Goal: Transaction & Acquisition: Purchase product/service

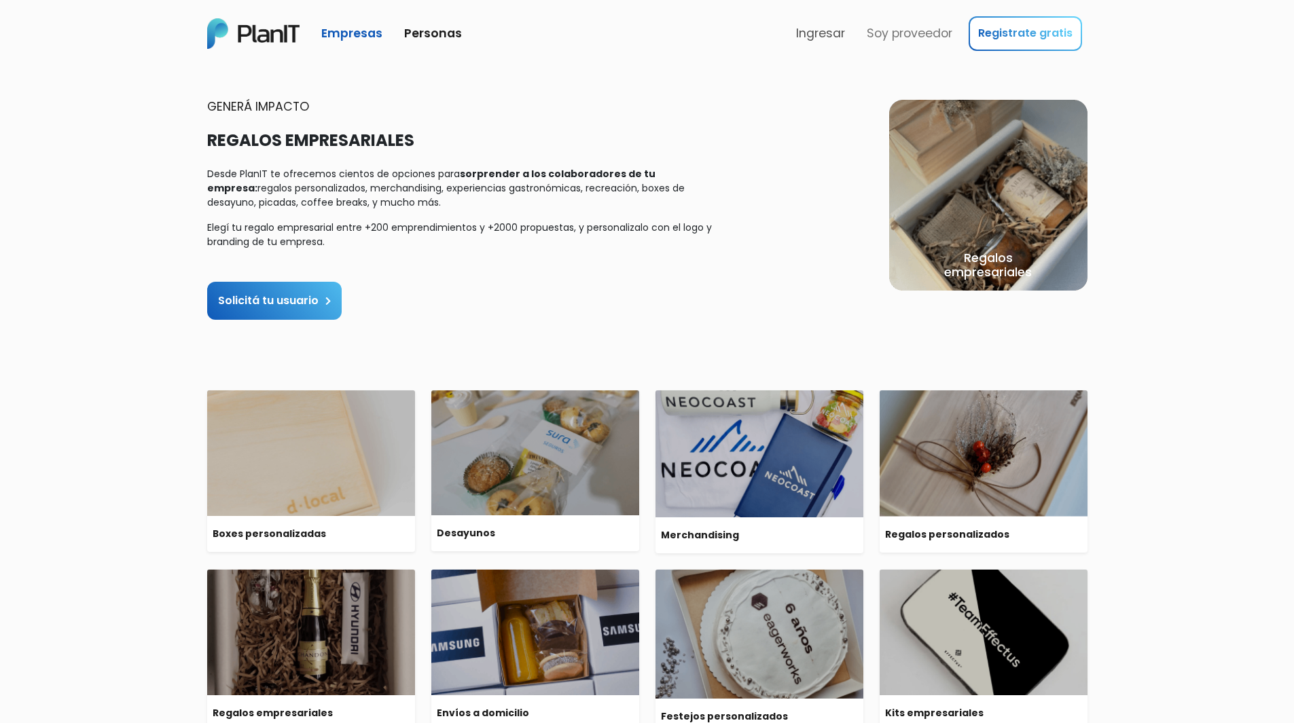
click at [838, 34] on link "Ingresar" at bounding box center [821, 33] width 60 height 29
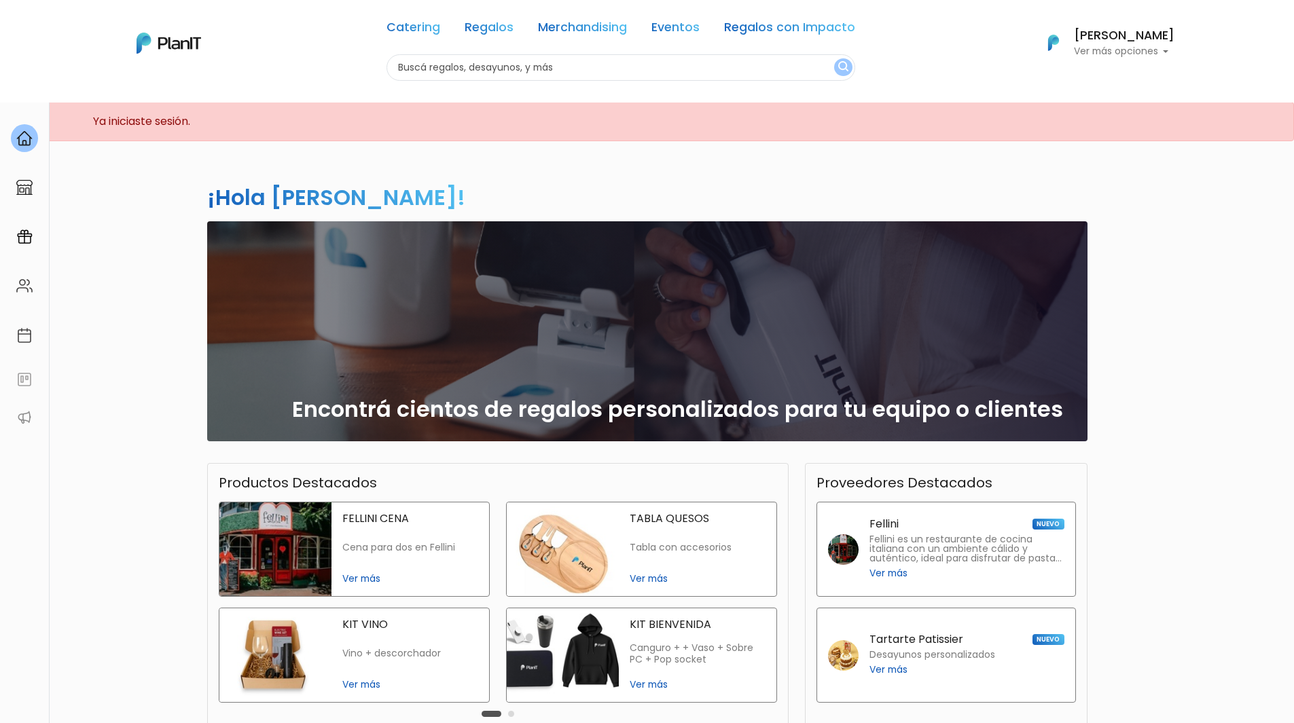
click at [598, 61] on input "text" at bounding box center [620, 67] width 469 height 26
type input "beer truck"
click at [834, 58] on button "submit" at bounding box center [843, 67] width 18 height 18
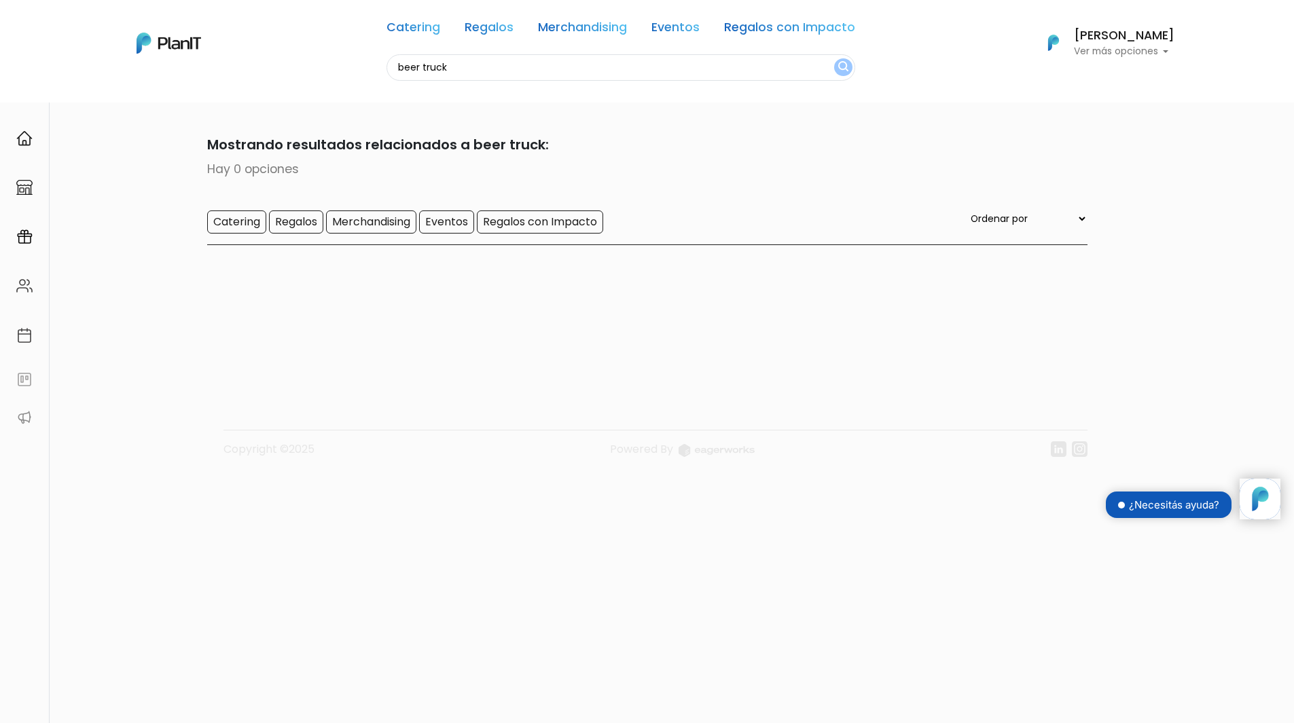
click at [680, 22] on link "Eventos" at bounding box center [675, 30] width 48 height 16
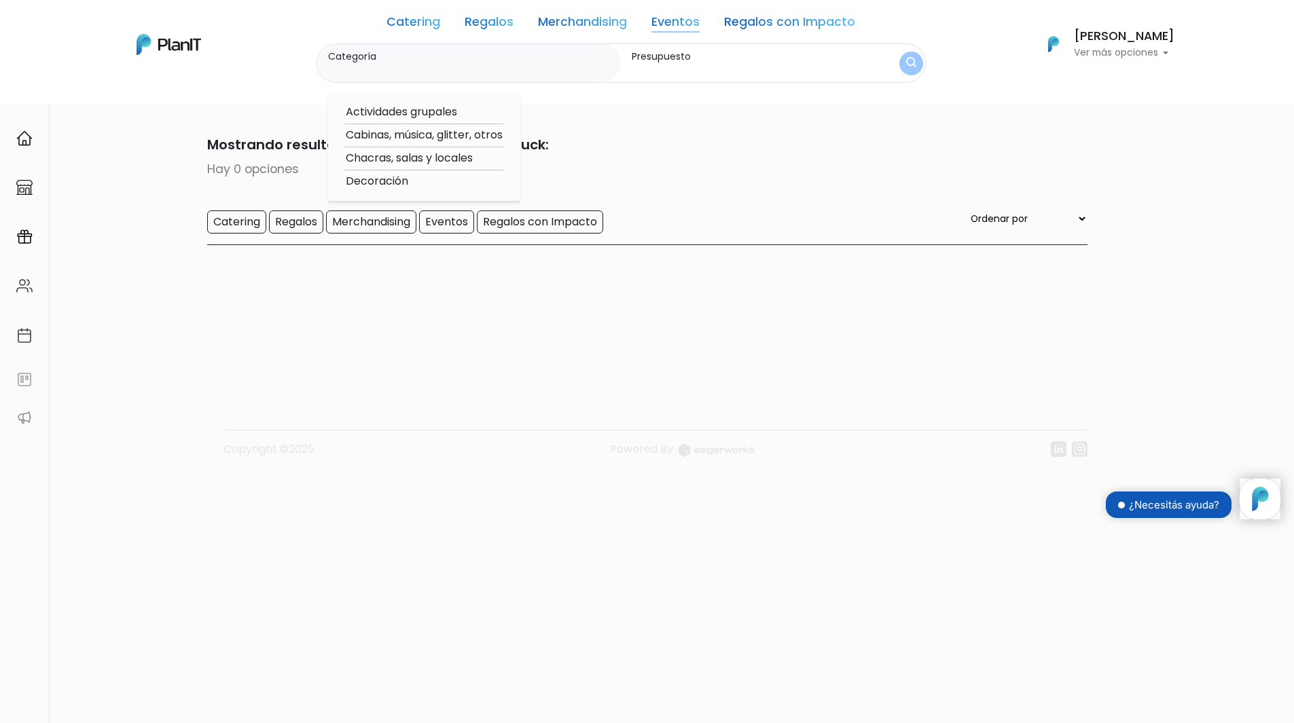
click at [403, 137] on option "Cabinas, música, glitter, otros" at bounding box center [424, 135] width 160 height 17
type input "Cabinas, música, glitter, otros"
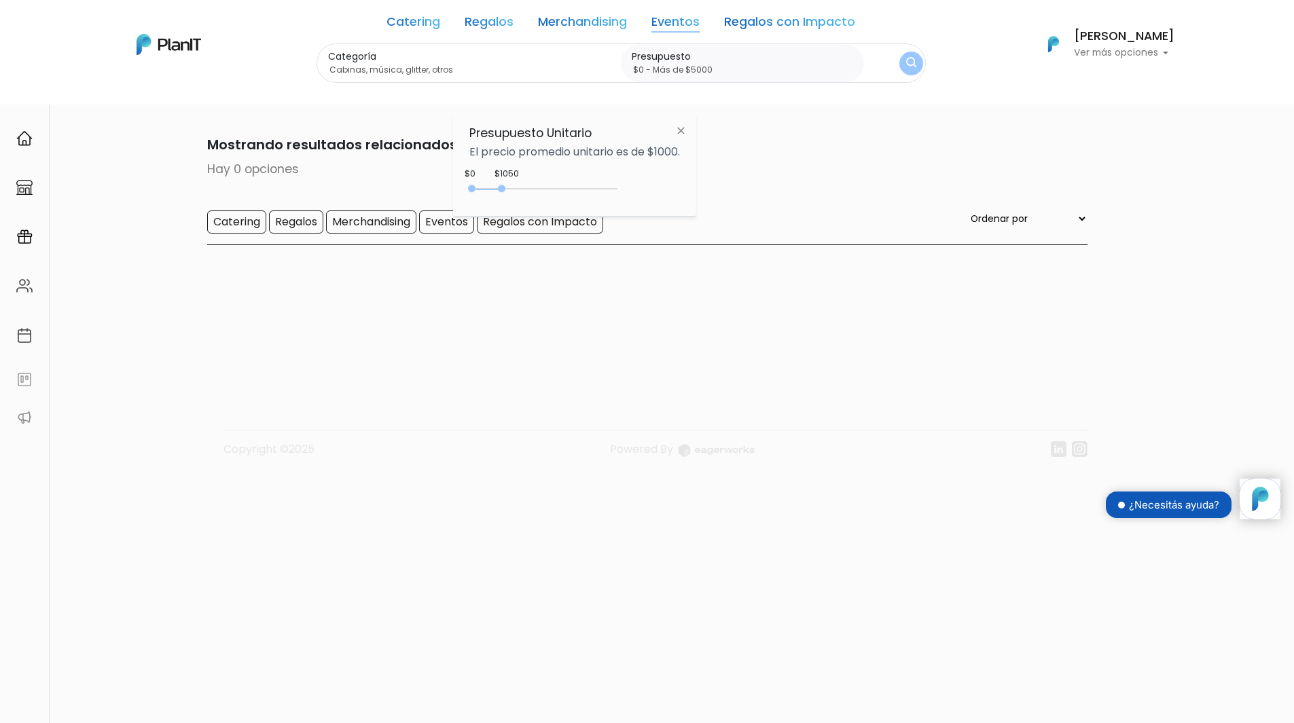
type input "$0 - Más de $5000"
drag, startPoint x: 500, startPoint y: 189, endPoint x: 722, endPoint y: 207, distance: 222.8
click at [722, 207] on body "Catering Regalos Merchandising Eventos Regalos con Impacto beer truck Catering …" at bounding box center [647, 361] width 1294 height 723
click at [906, 62] on img "submit" at bounding box center [911, 63] width 10 height 13
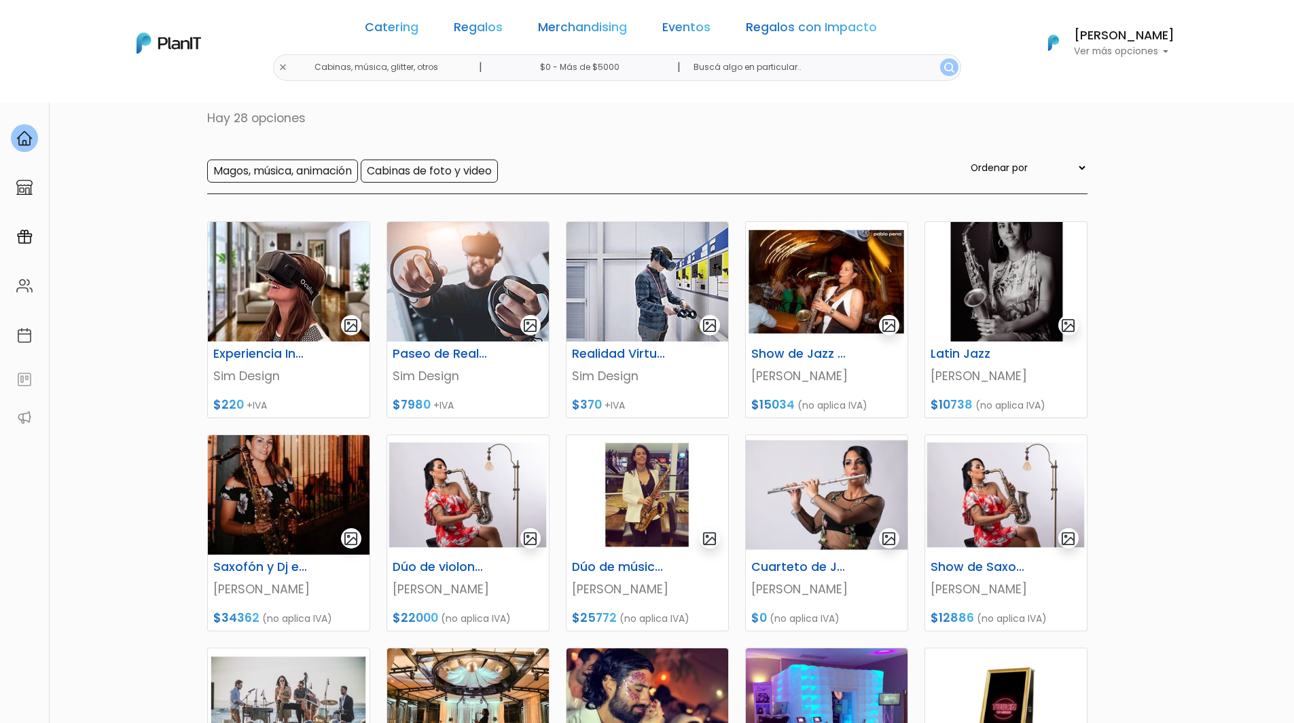
scroll to position [407, 0]
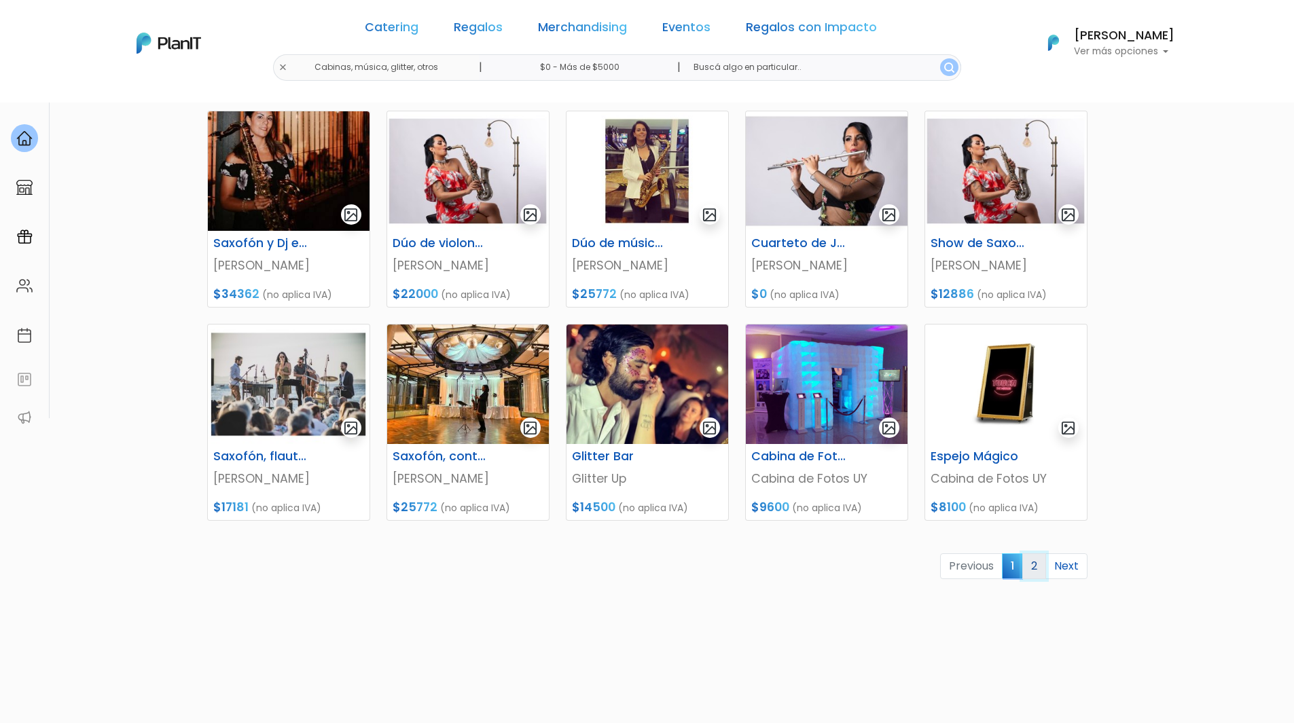
click at [1040, 570] on link "2" at bounding box center [1034, 567] width 24 height 26
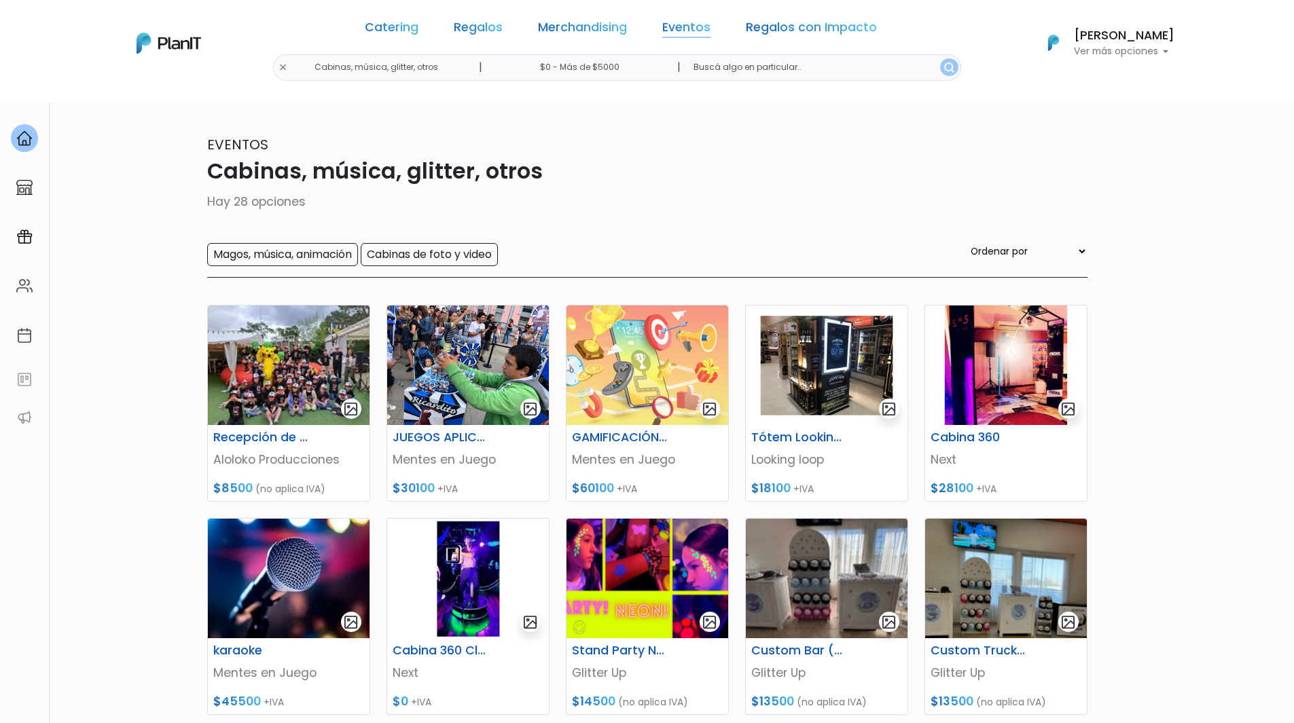
click at [683, 26] on link "Eventos" at bounding box center [686, 30] width 48 height 16
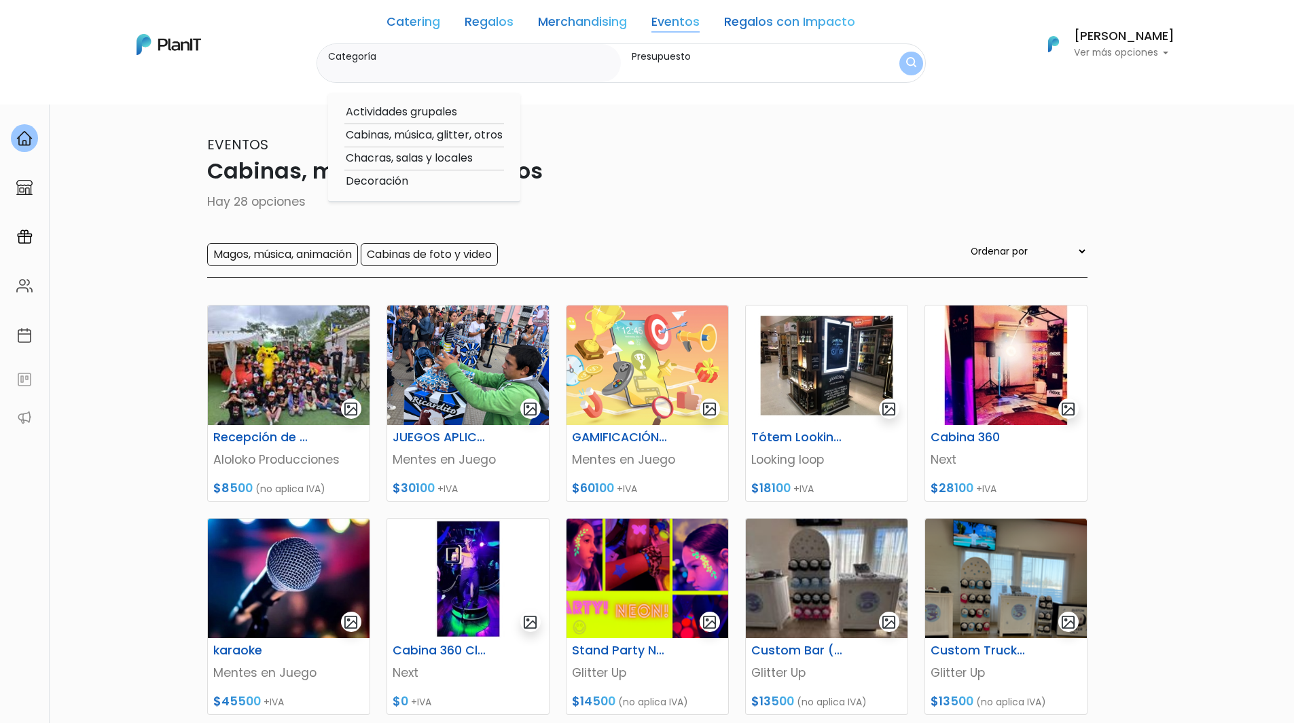
click at [416, 111] on option "Actividades grupales" at bounding box center [424, 112] width 160 height 17
type input "Actividades grupales"
type input "$0 - $1000"
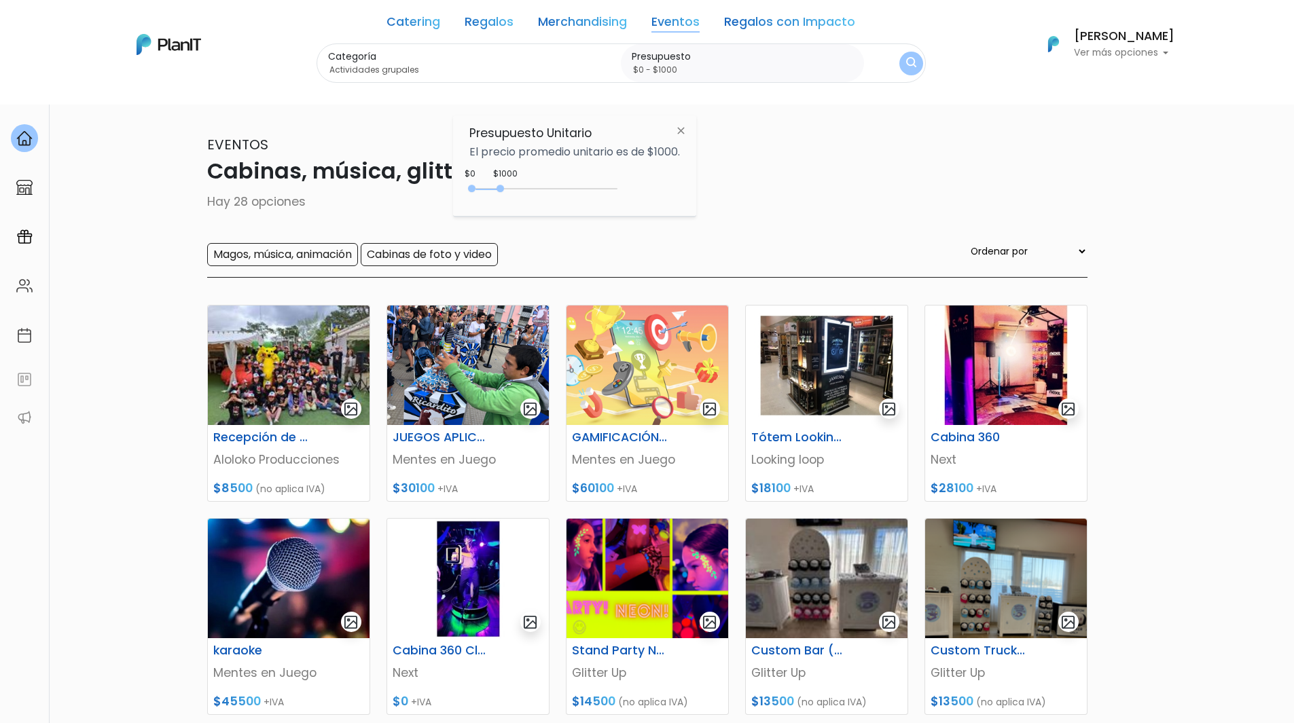
click at [678, 24] on link "Eventos" at bounding box center [675, 24] width 48 height 16
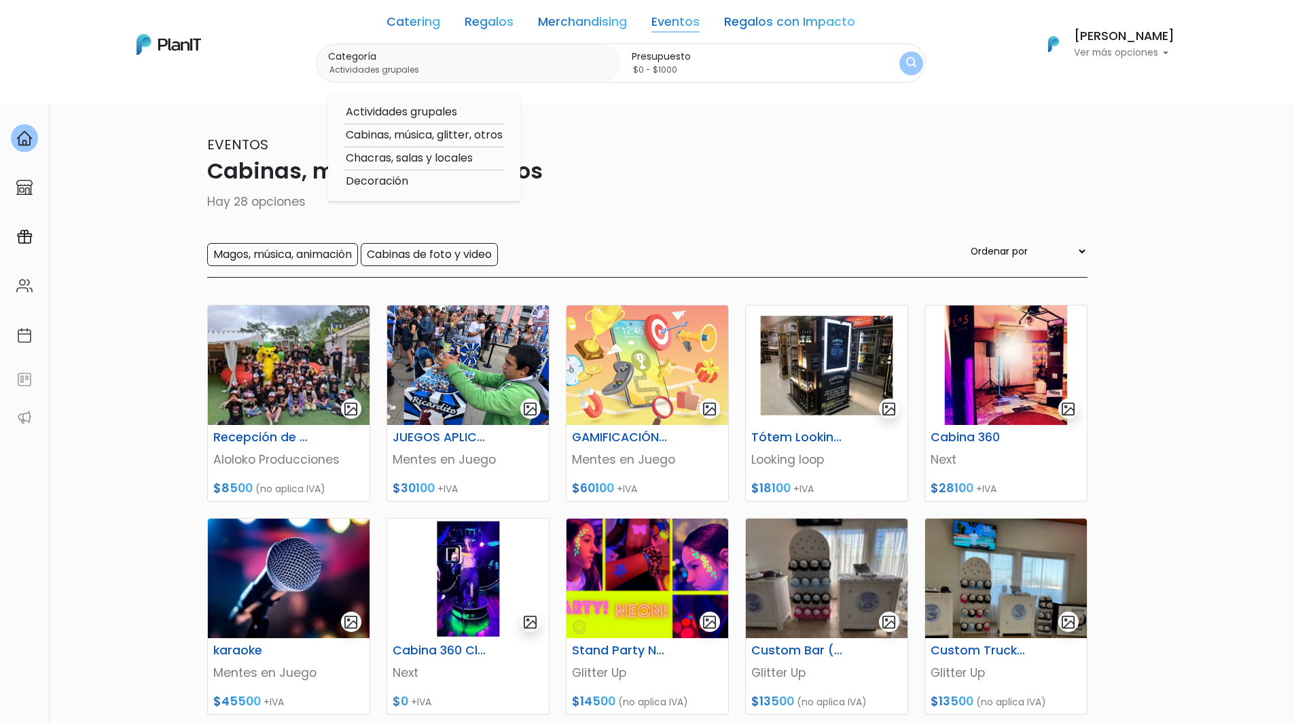
click at [475, 67] on input "Actividades grupales" at bounding box center [472, 70] width 288 height 14
type input "b"
type input "truck"
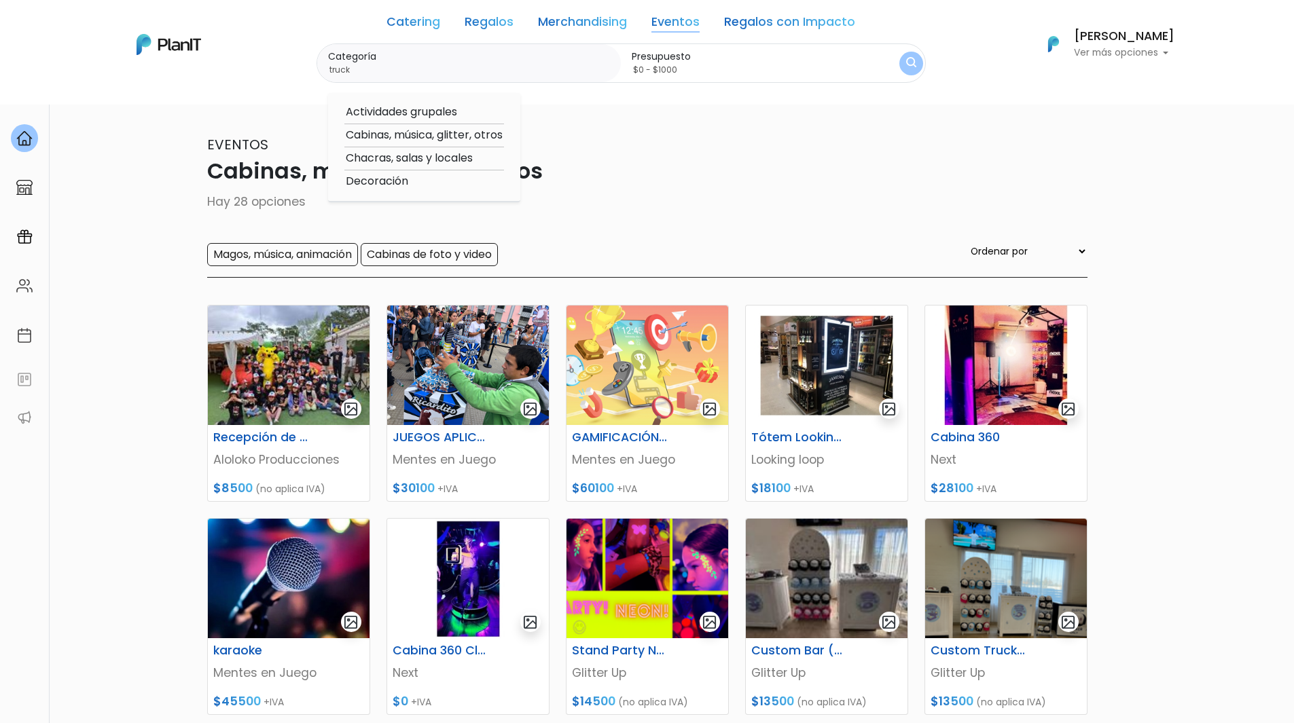
click button "submit" at bounding box center [911, 64] width 24 height 24
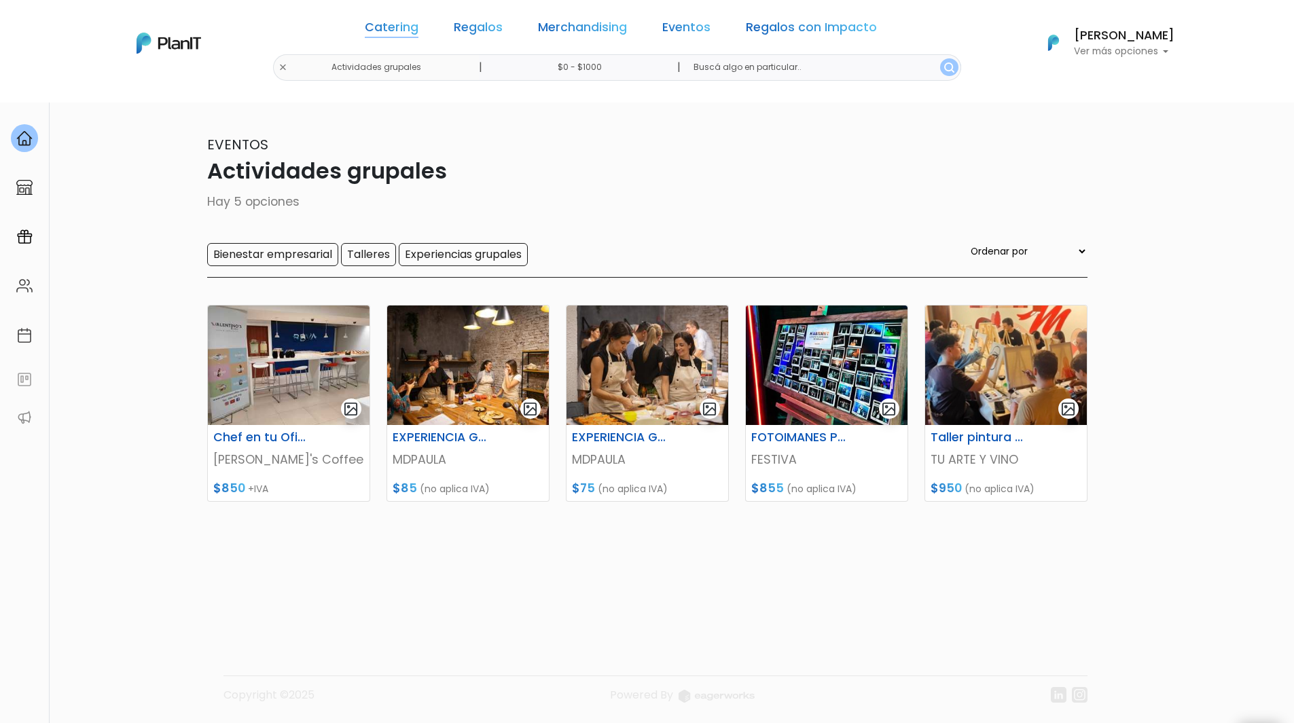
click at [418, 25] on link "Catering" at bounding box center [392, 30] width 54 height 16
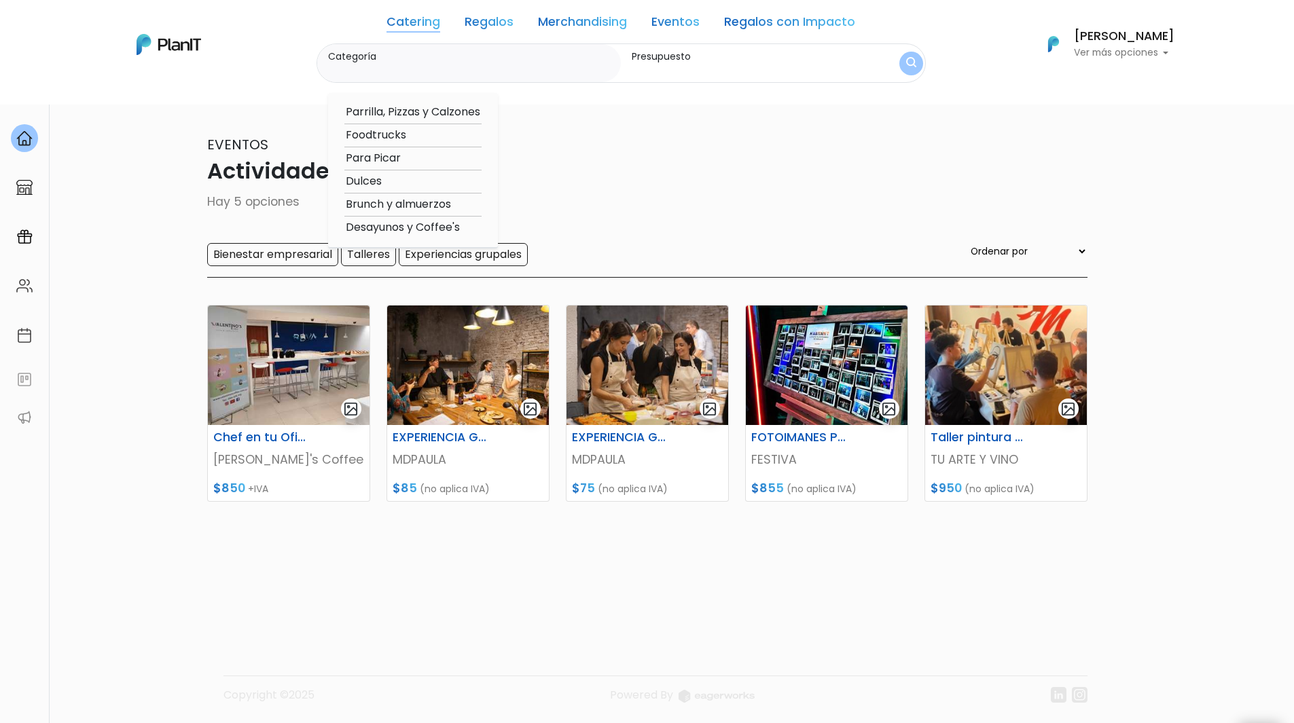
click at [369, 135] on option "Foodtrucks" at bounding box center [412, 135] width 137 height 17
type input "Foodtrucks"
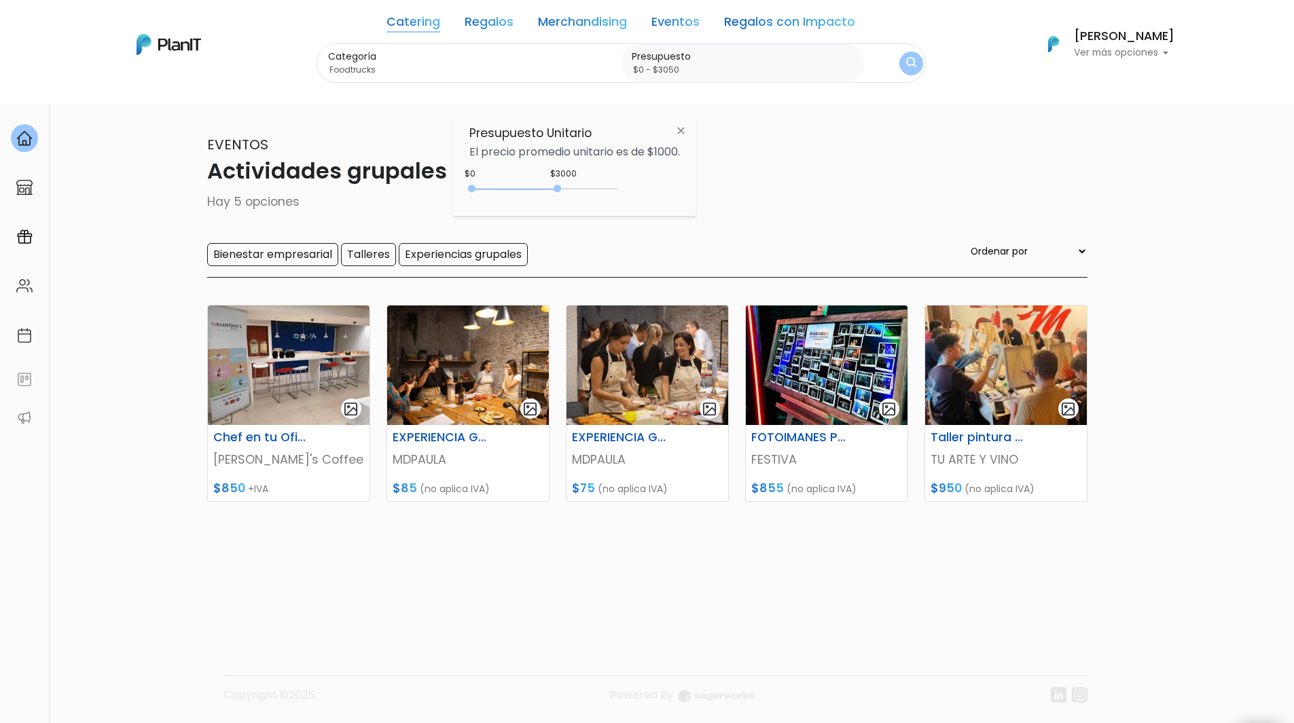
click at [561, 187] on div "0 : 3000 0 3000" at bounding box center [546, 192] width 143 height 14
drag, startPoint x: 561, startPoint y: 187, endPoint x: 671, endPoint y: 187, distance: 110.0
click at [668, 190] on div "$4700 $0 0 : 4700 0 4700 0,5000" at bounding box center [574, 191] width 211 height 27
type input "$0 - Más de $5000"
click at [905, 62] on img "submit" at bounding box center [910, 63] width 10 height 13
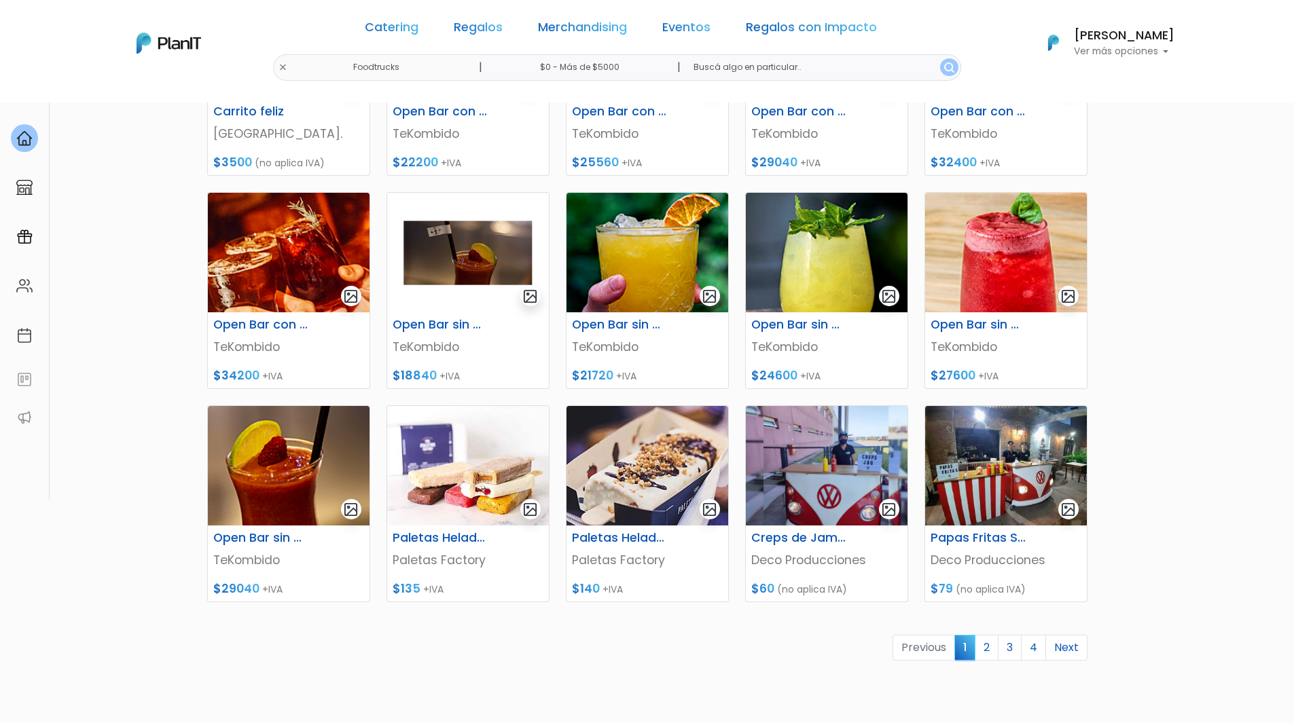
scroll to position [340, 0]
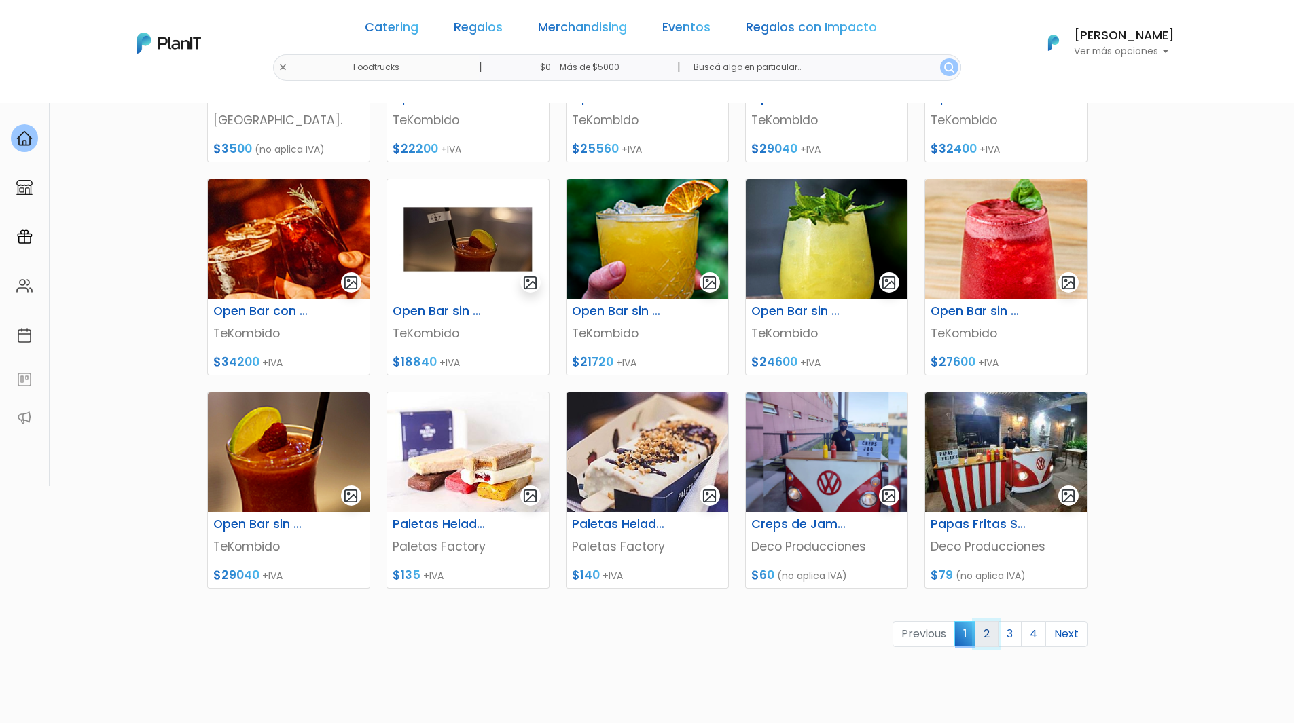
click at [986, 631] on link "2" at bounding box center [987, 634] width 24 height 26
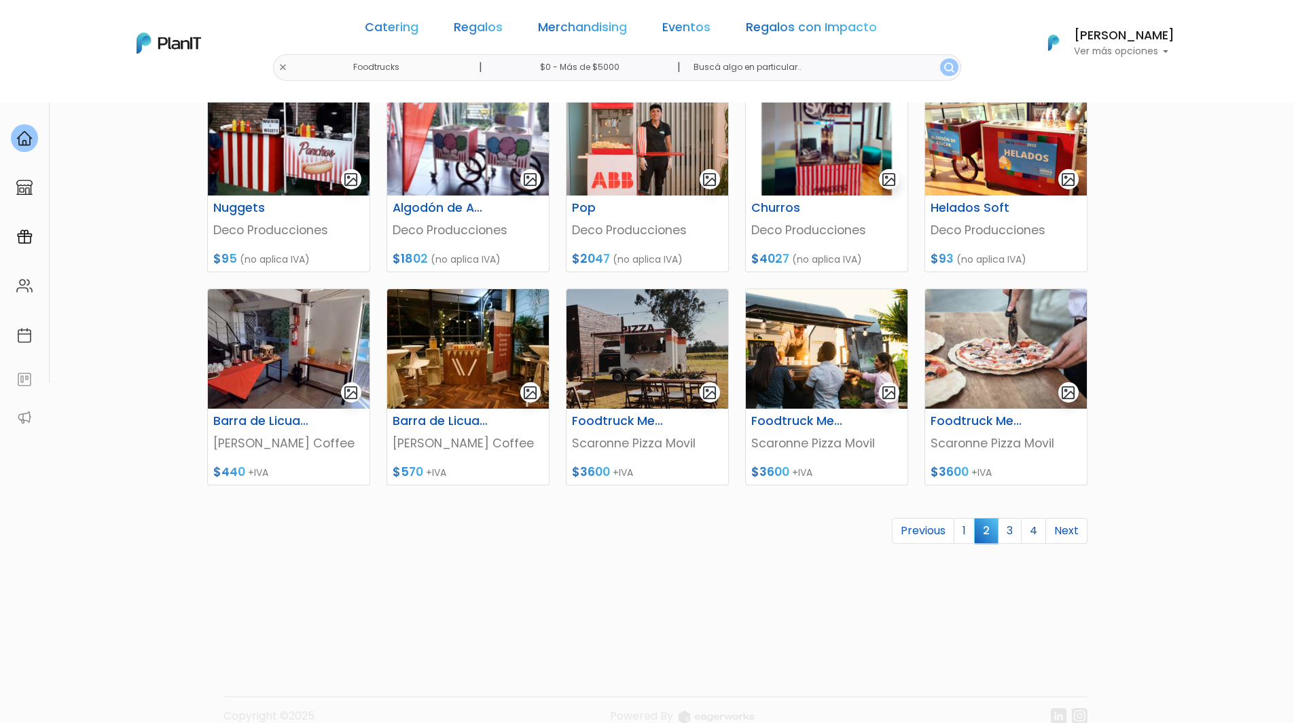
scroll to position [465, 0]
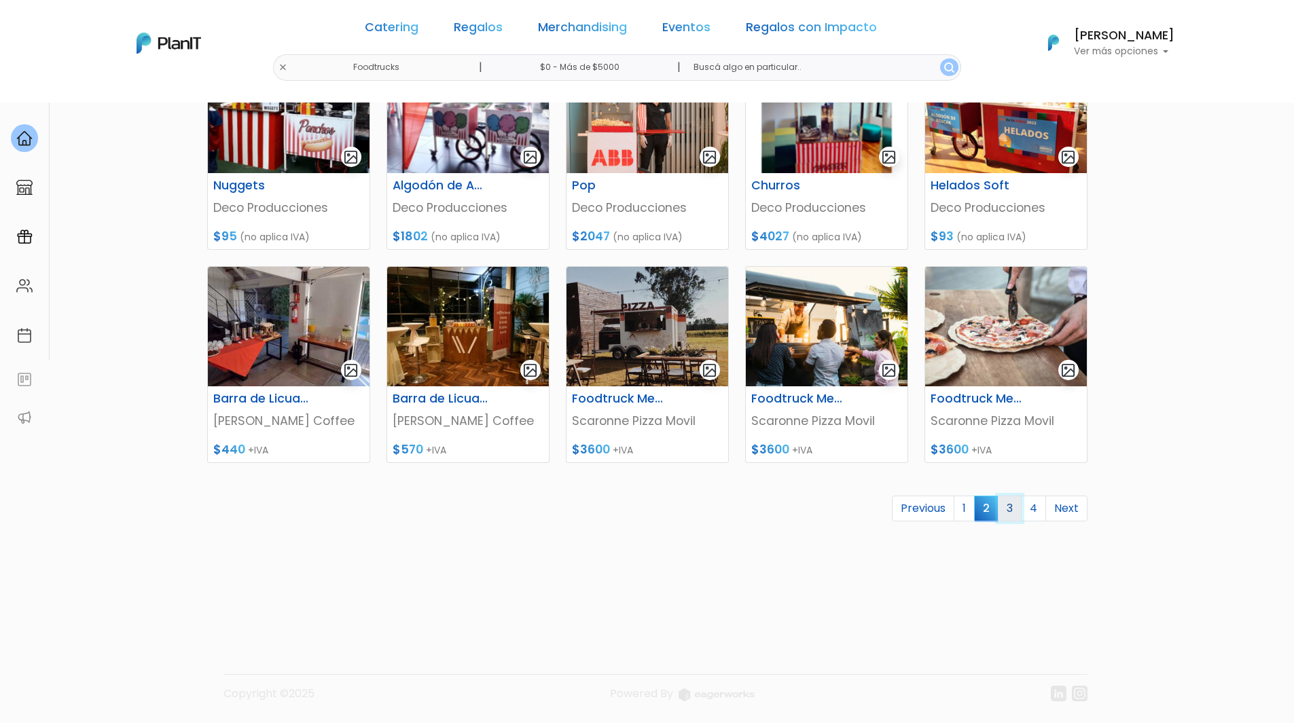
click at [1007, 515] on link "3" at bounding box center [1010, 509] width 24 height 26
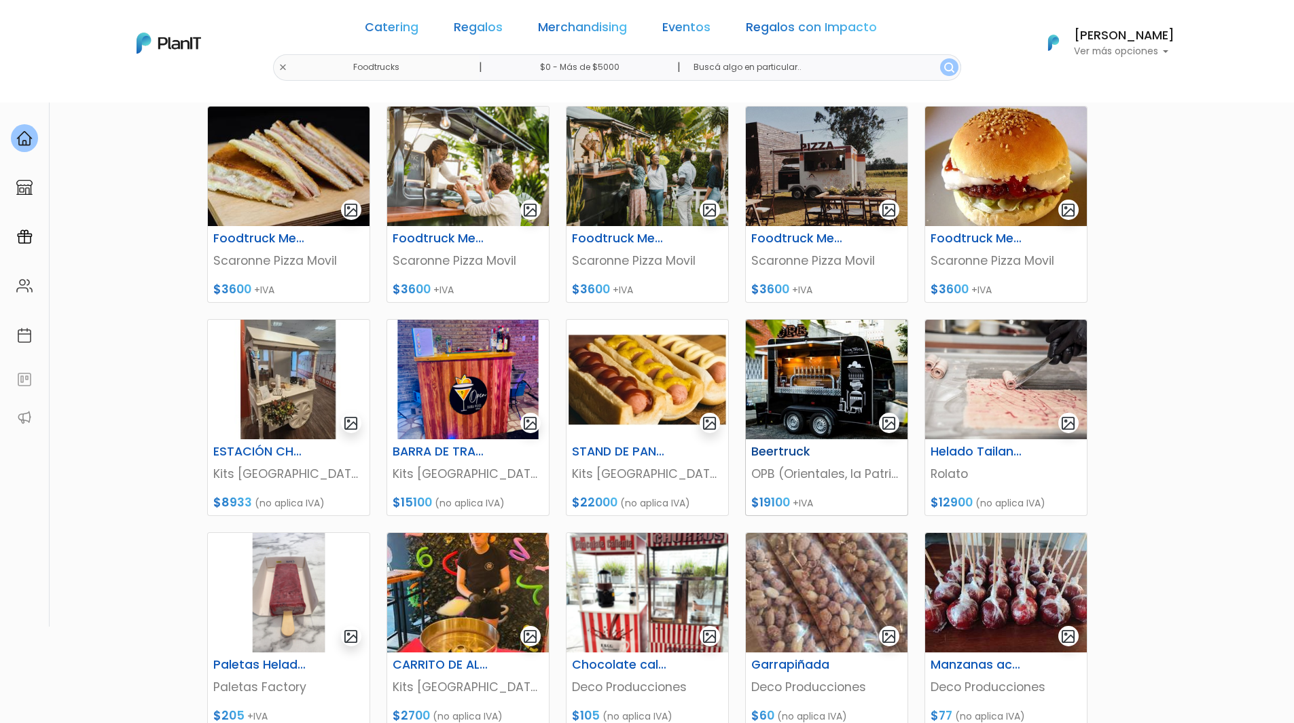
scroll to position [204, 0]
